Goal: Transaction & Acquisition: Purchase product/service

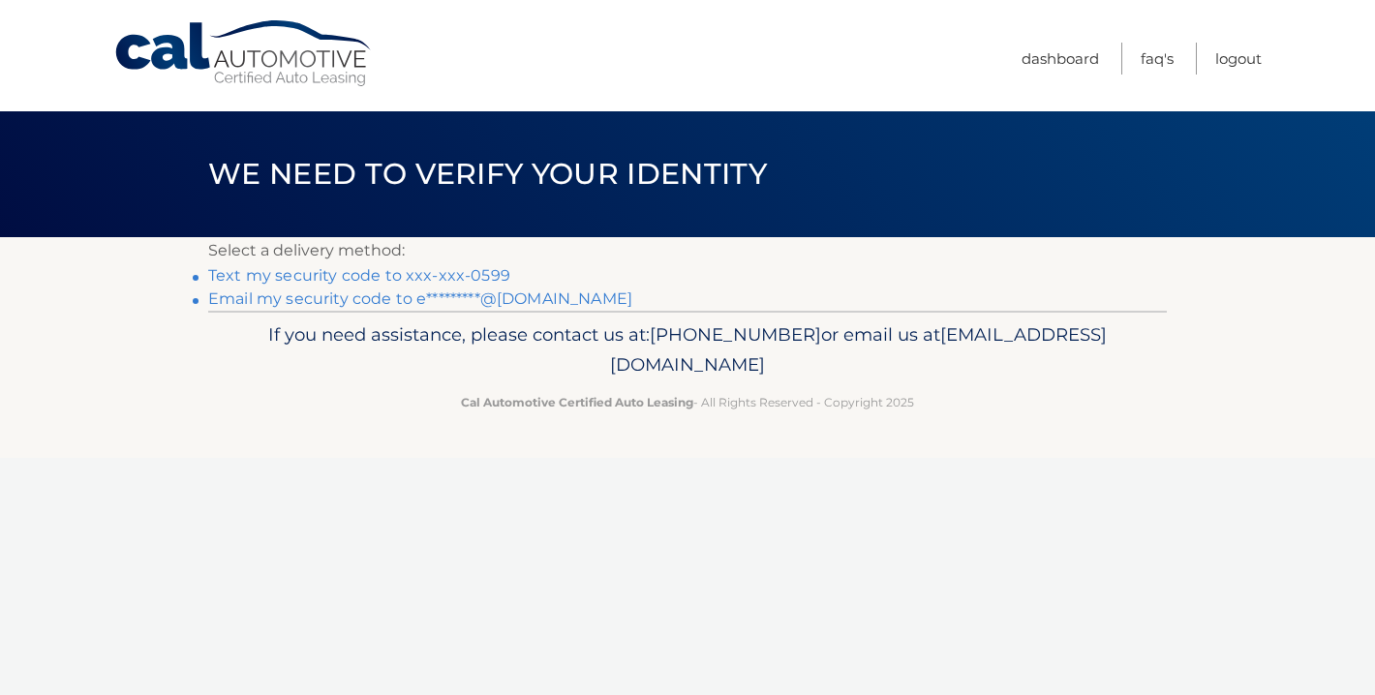
click at [430, 273] on link "Text my security code to xxx-xxx-0599" at bounding box center [359, 275] width 302 height 18
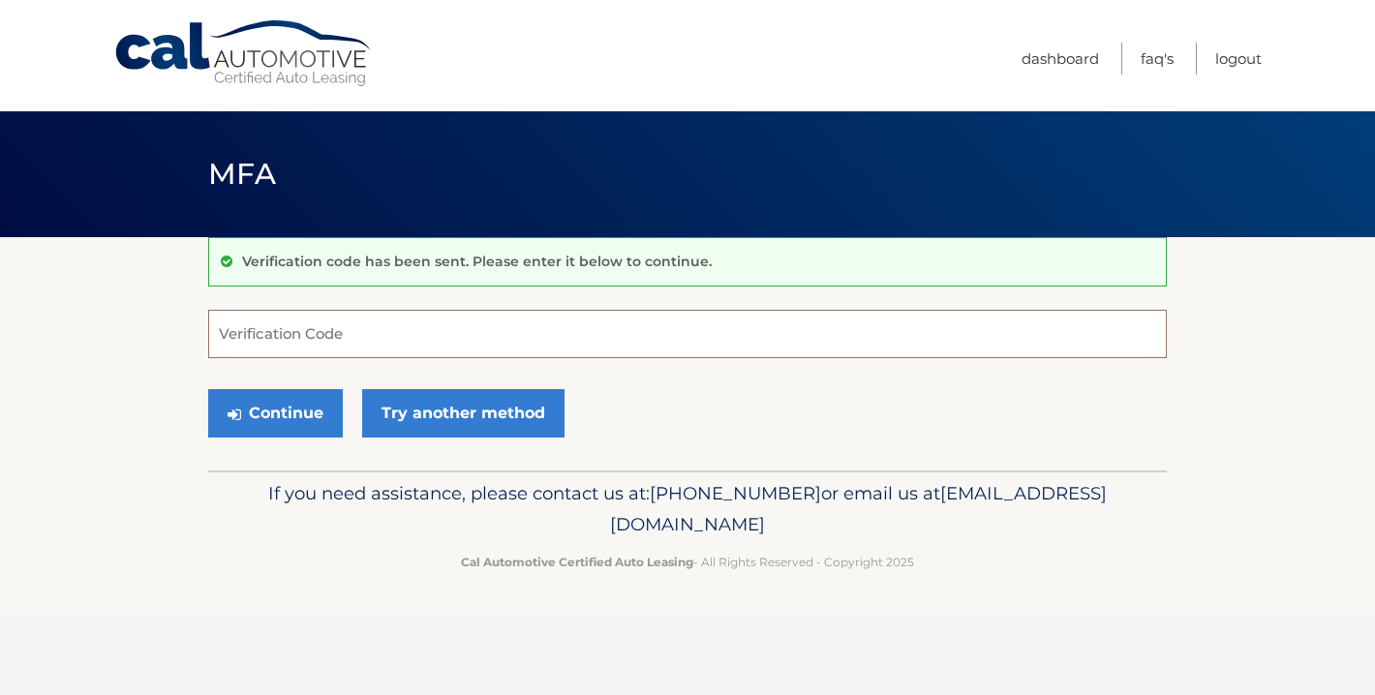
click at [374, 333] on input "Verification Code" at bounding box center [687, 334] width 958 height 48
type input "132761"
click at [275, 412] on button "Continue" at bounding box center [275, 413] width 135 height 48
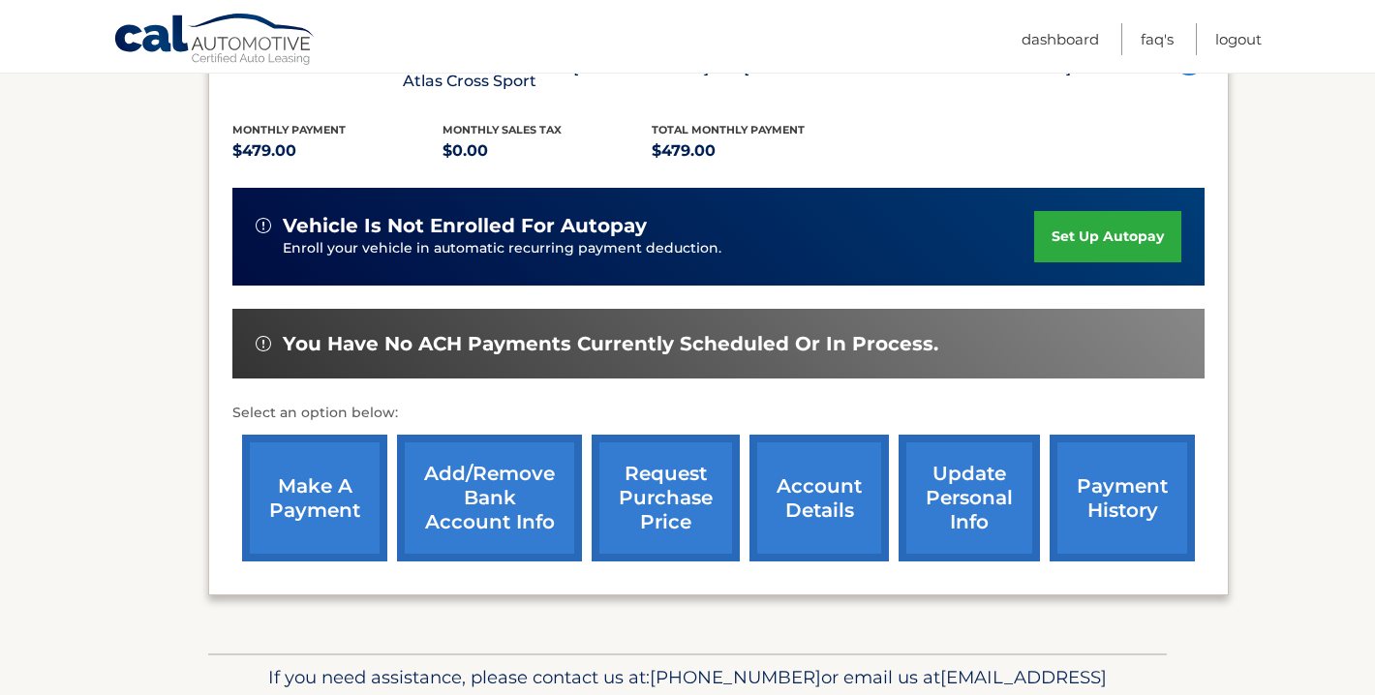
scroll to position [401, 0]
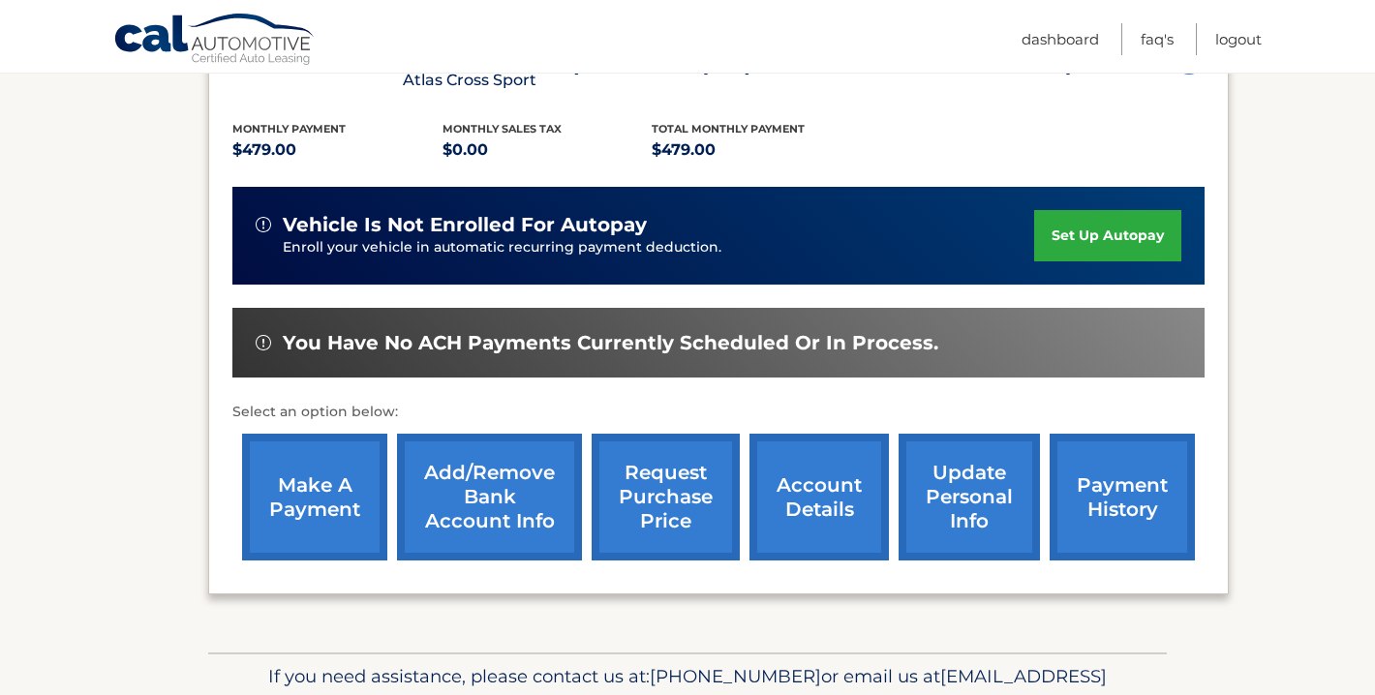
click at [331, 480] on link "make a payment" at bounding box center [314, 497] width 145 height 127
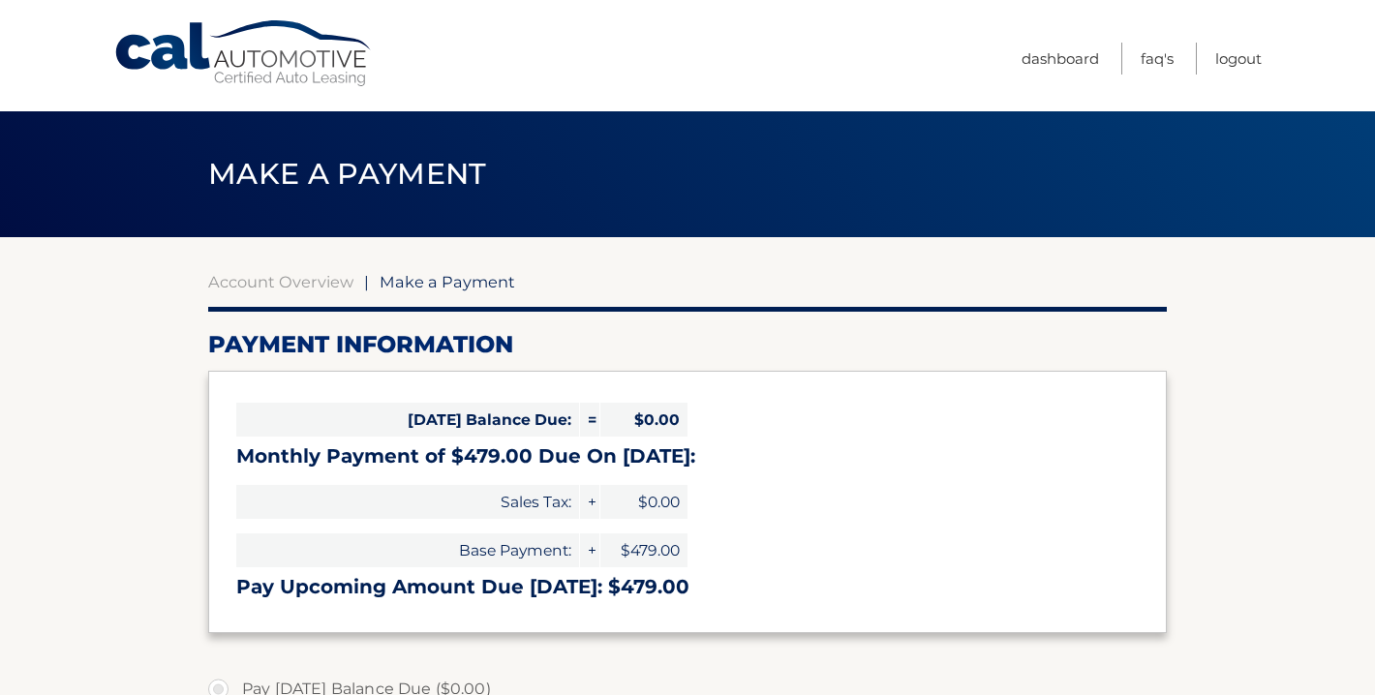
select select "OGIzYzY3MWEtODJjNS00NTIzLWE0ZTAtODk2NDFlNDg2MjQ5"
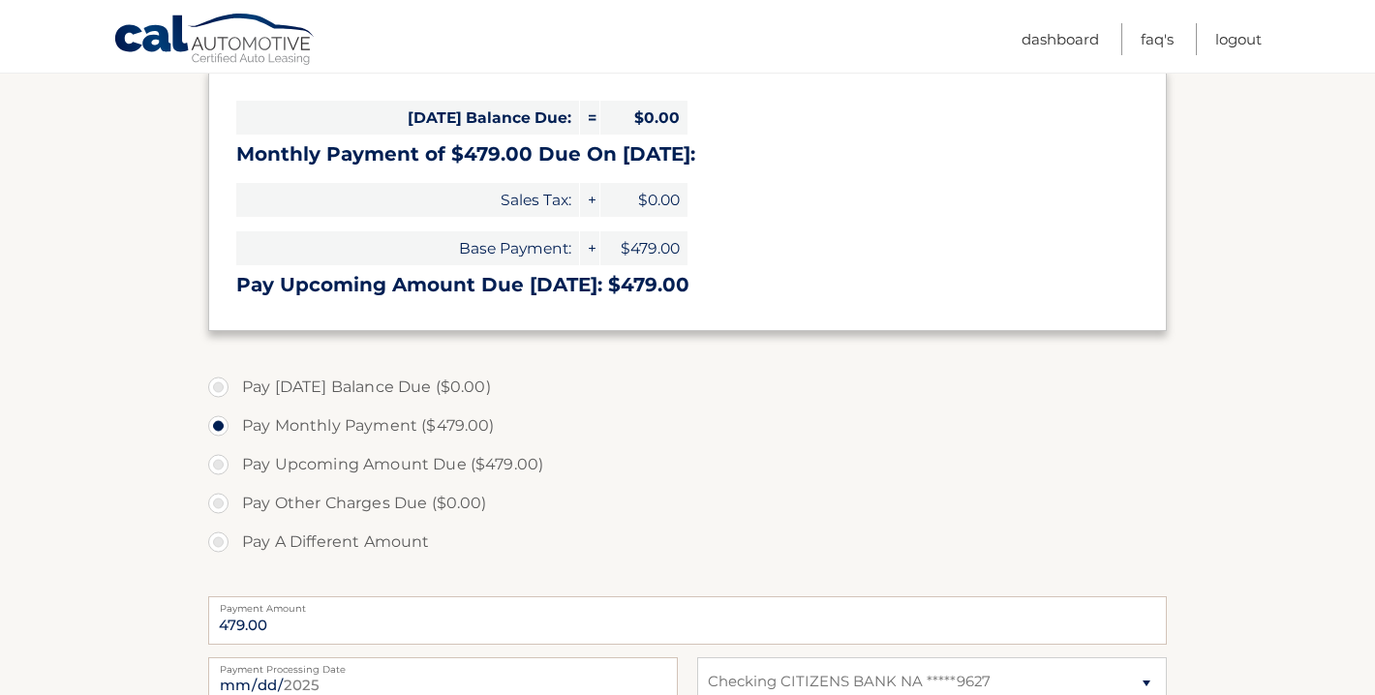
scroll to position [308, 0]
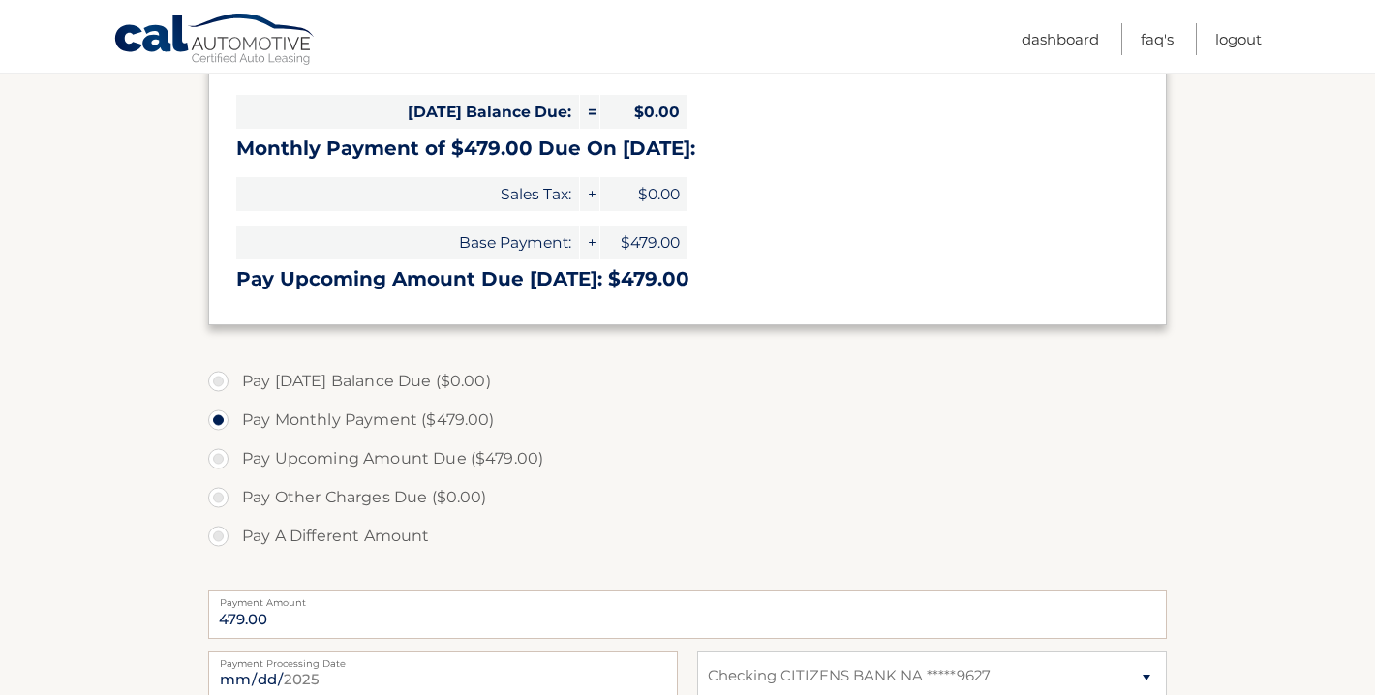
click at [288, 539] on label "Pay A Different Amount" at bounding box center [687, 536] width 958 height 39
click at [235, 539] on input "Pay A Different Amount" at bounding box center [225, 532] width 19 height 31
radio input "true"
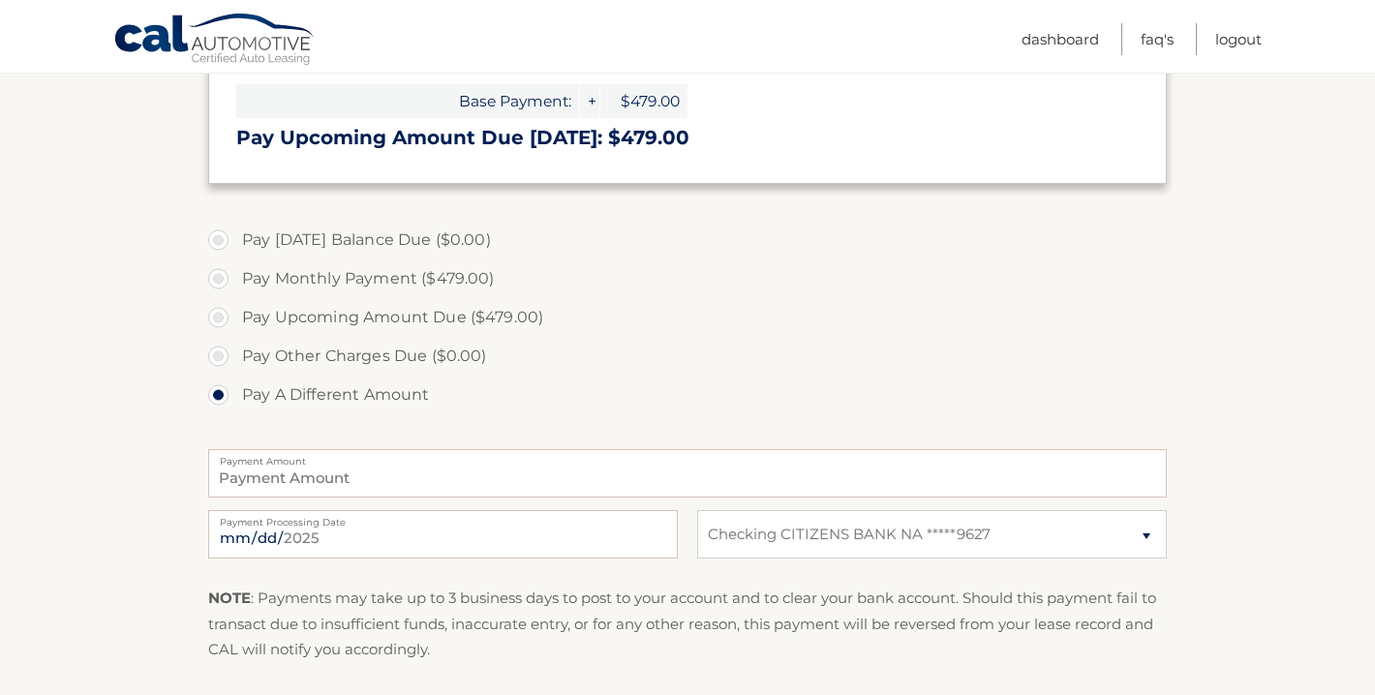
scroll to position [452, 0]
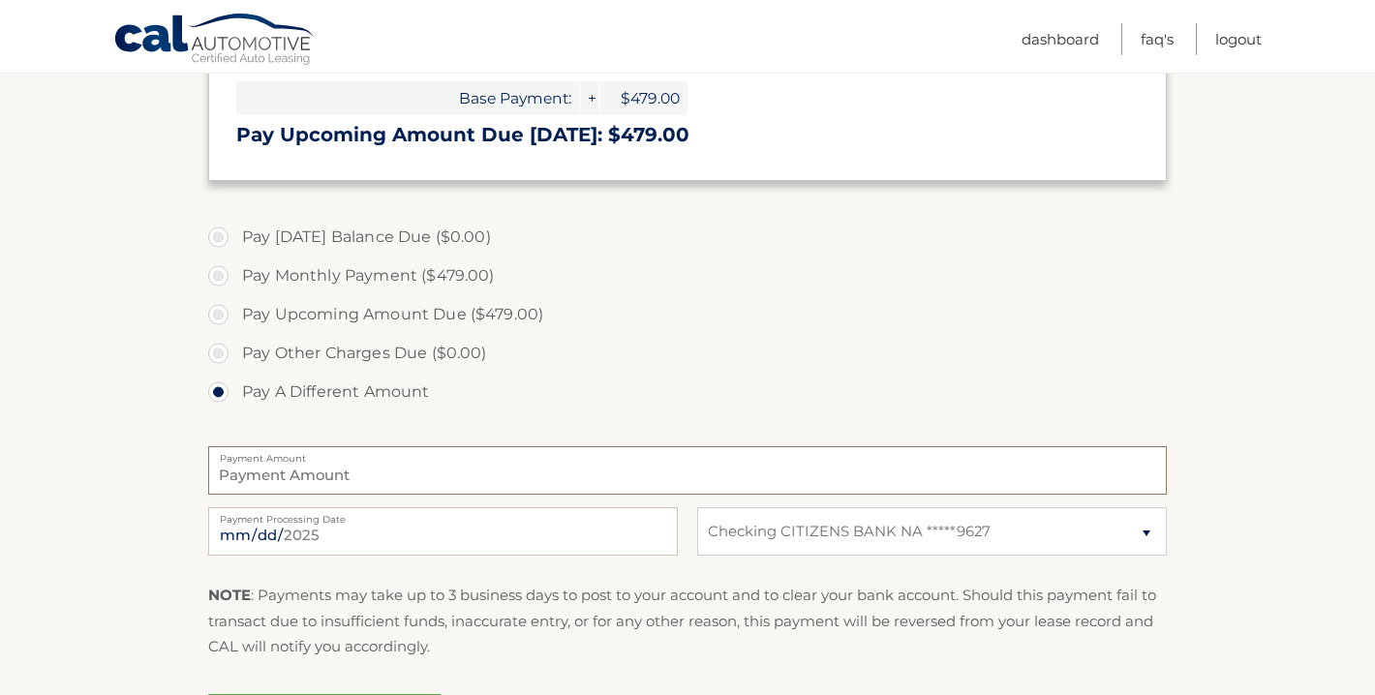
click at [323, 486] on input "Payment Amount" at bounding box center [687, 470] width 958 height 48
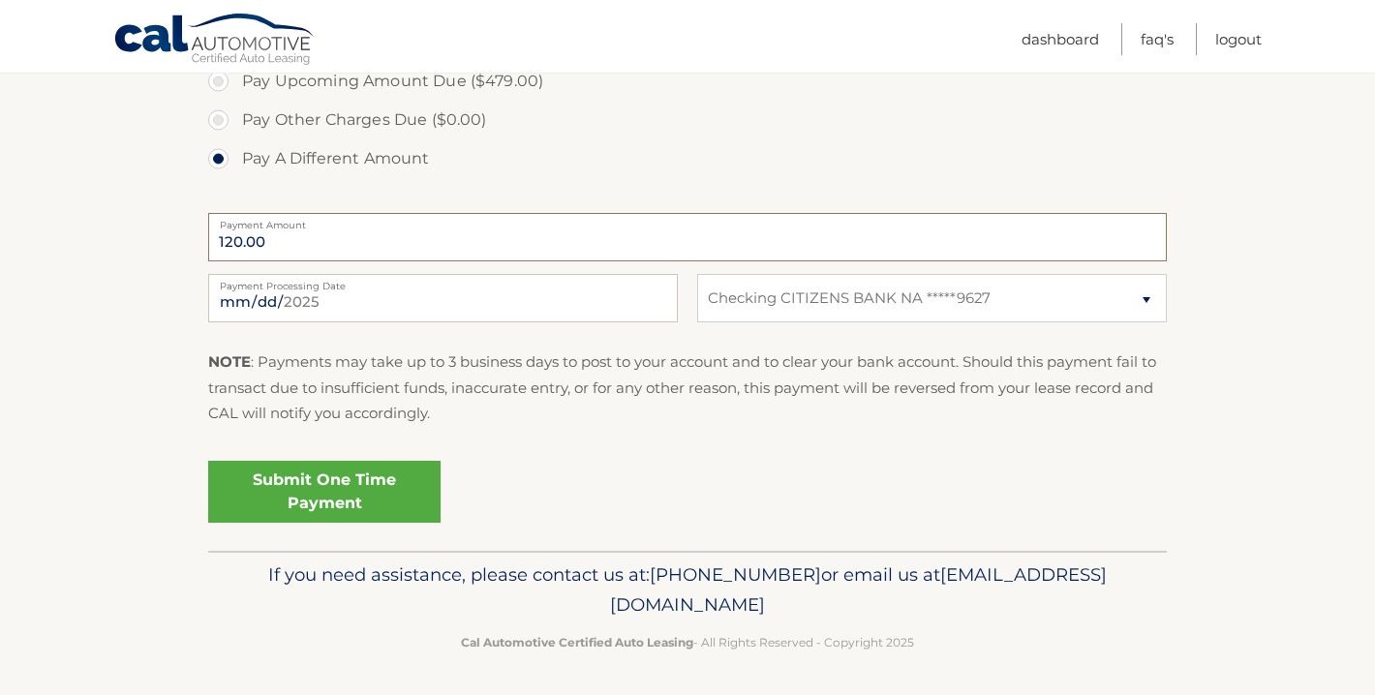
scroll to position [683, 0]
type input "120.00"
click at [319, 484] on link "Submit One Time Payment" at bounding box center [324, 494] width 232 height 62
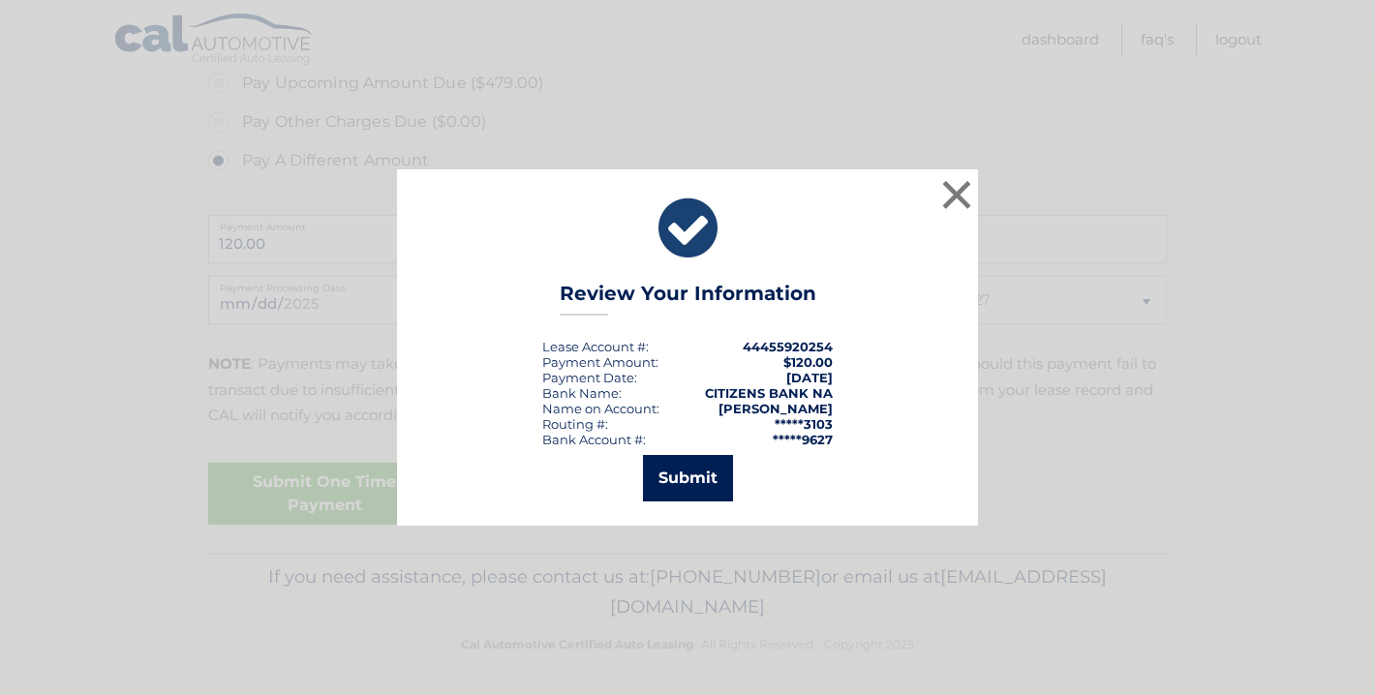
click at [668, 489] on button "Submit" at bounding box center [688, 478] width 90 height 46
